Goal: Book appointment/travel/reservation

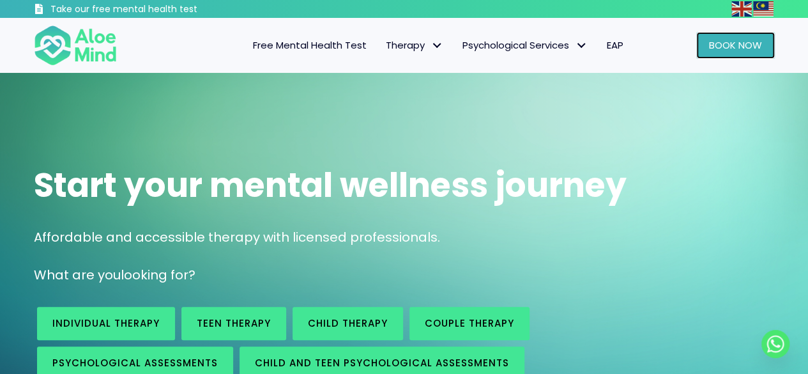
click at [757, 47] on span "Book Now" at bounding box center [735, 44] width 53 height 13
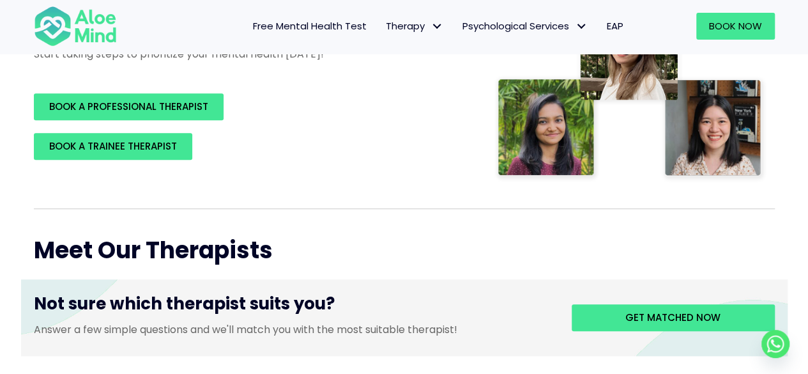
scroll to position [320, 0]
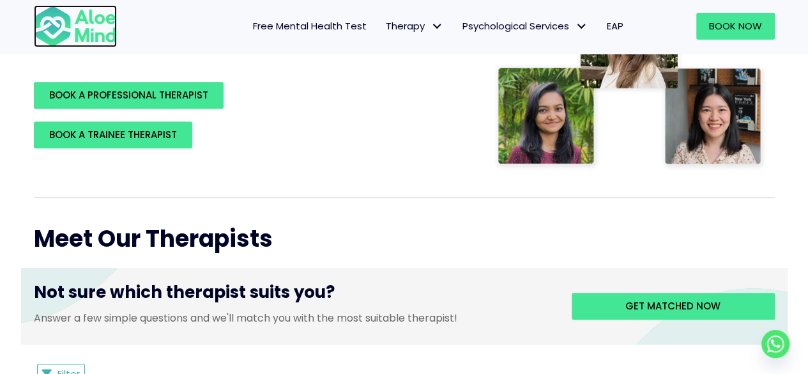
click at [72, 28] on img at bounding box center [75, 26] width 83 height 42
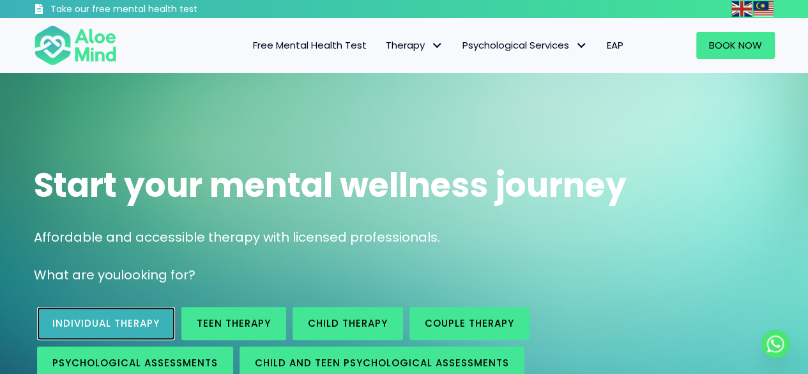
click at [134, 312] on link "Individual therapy" at bounding box center [106, 323] width 138 height 33
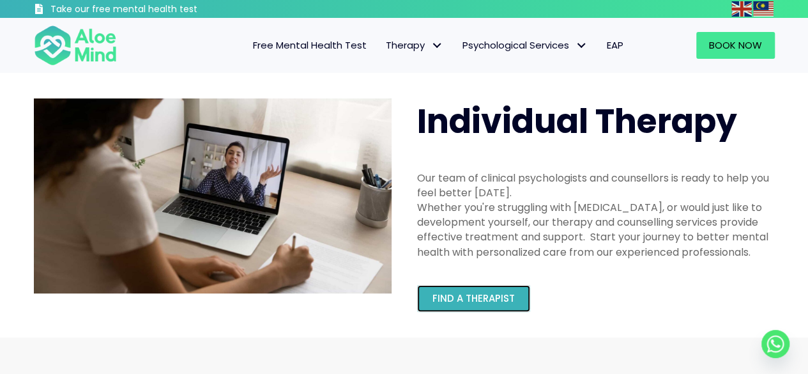
click at [482, 293] on span "Find a therapist" at bounding box center [474, 297] width 82 height 13
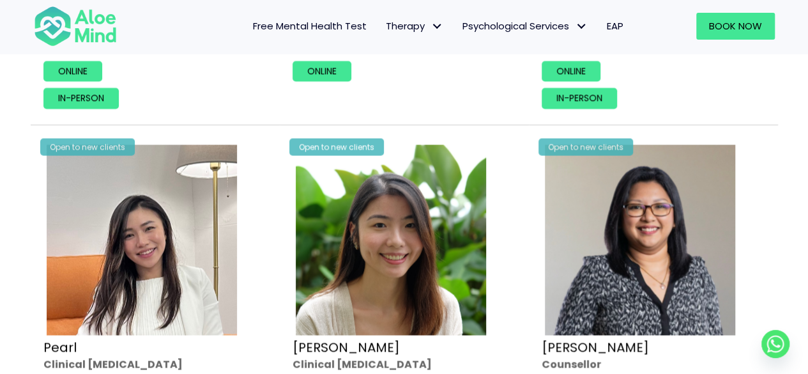
scroll to position [3579, 0]
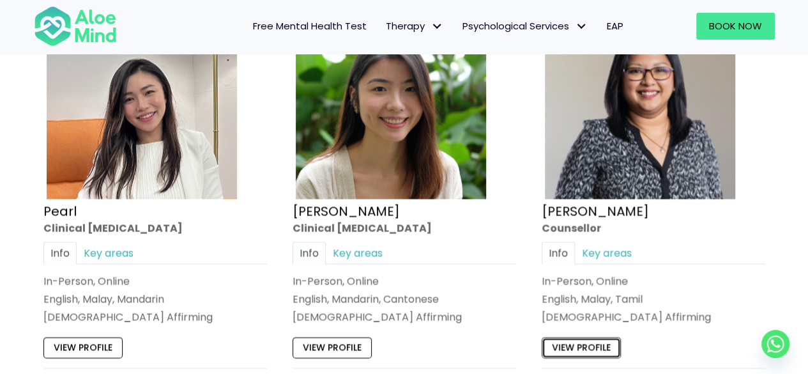
click at [584, 339] on link "View profile" at bounding box center [581, 347] width 79 height 20
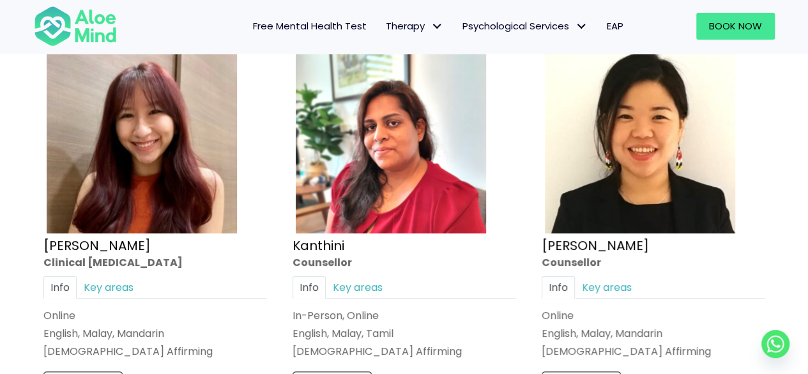
scroll to position [2620, 0]
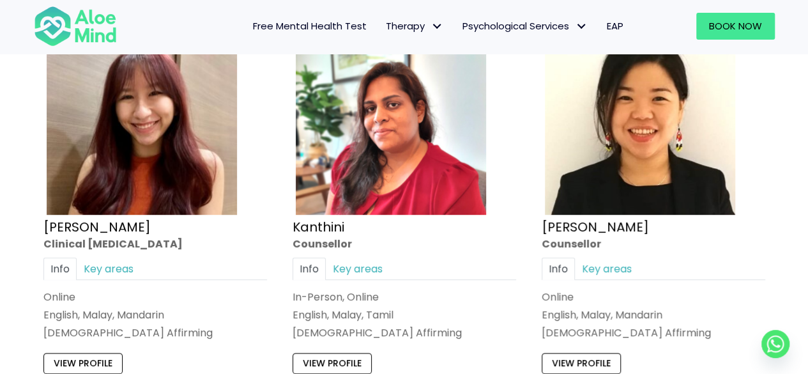
click at [608, 277] on div "Info Key areas Online English, Malay, Mandarin LGBTQ Affirming I can help with……" at bounding box center [654, 299] width 224 height 83
click at [608, 268] on link "Key areas" at bounding box center [607, 269] width 64 height 22
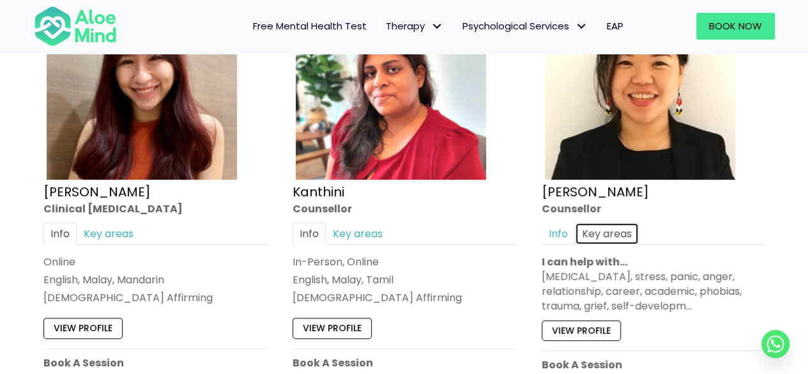
scroll to position [2684, 0]
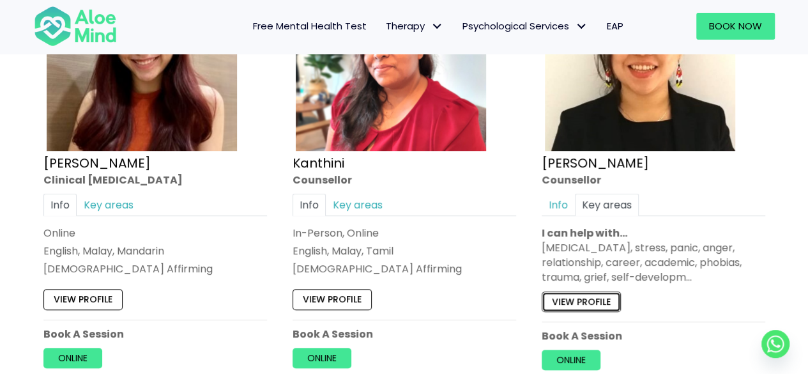
click at [580, 293] on link "View profile" at bounding box center [581, 301] width 79 height 20
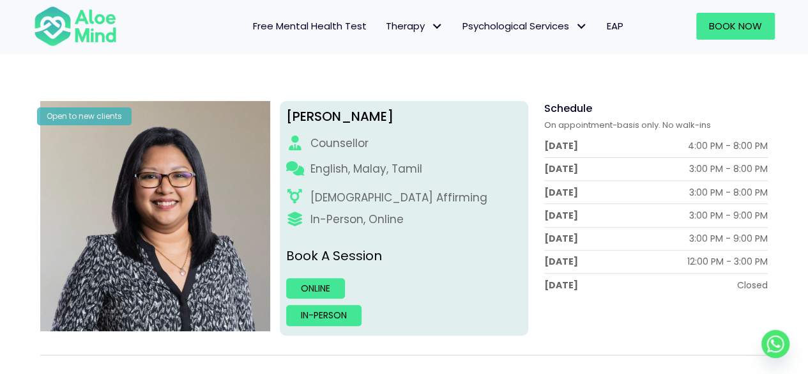
scroll to position [192, 0]
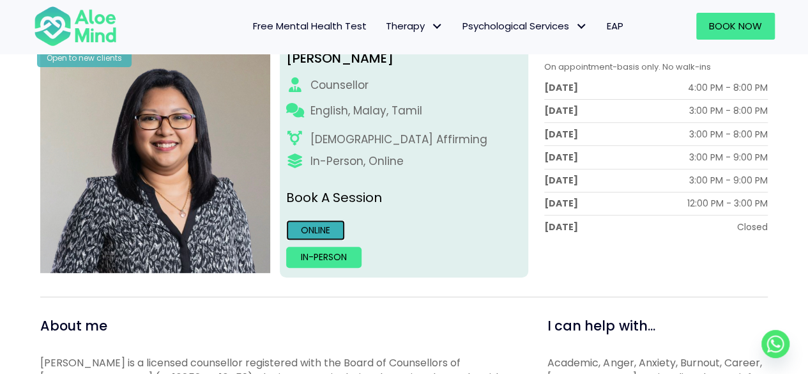
click at [319, 233] on link "Online" at bounding box center [315, 230] width 59 height 20
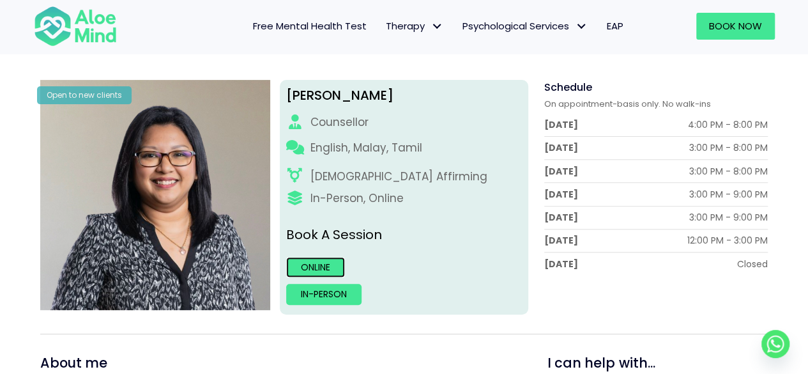
scroll to position [64, 0]
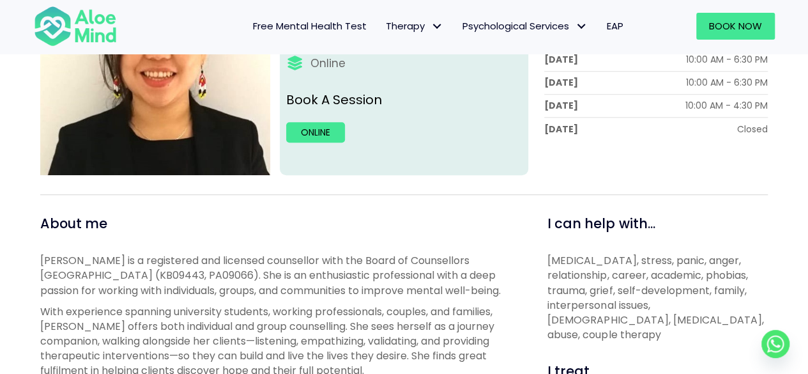
scroll to position [128, 0]
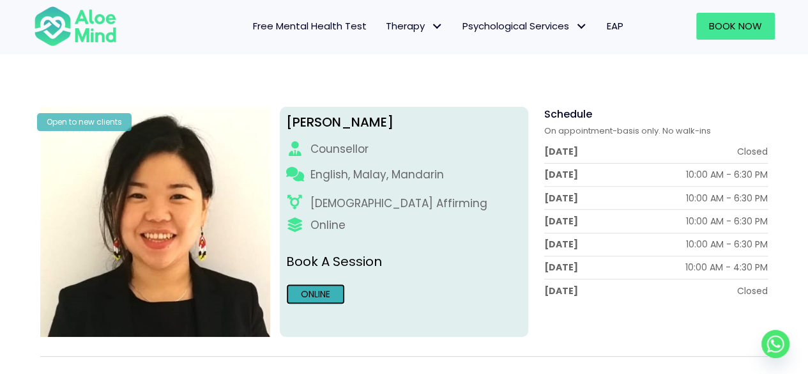
click at [313, 295] on link "Online" at bounding box center [315, 294] width 59 height 20
